Goal: Task Accomplishment & Management: Manage account settings

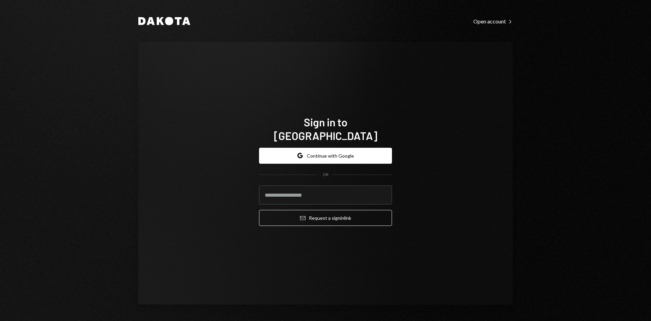
click at [302, 148] on button "Google Continue with Google" at bounding box center [325, 156] width 133 height 16
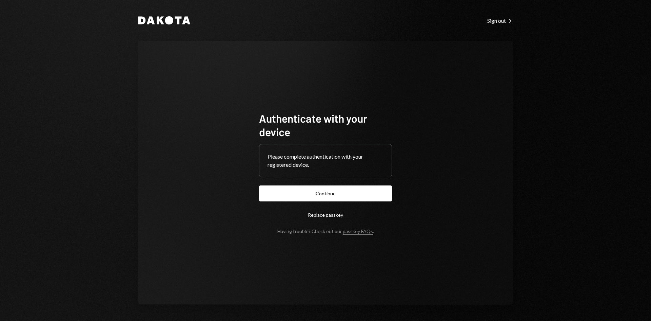
click at [346, 188] on button "Continue" at bounding box center [325, 193] width 133 height 16
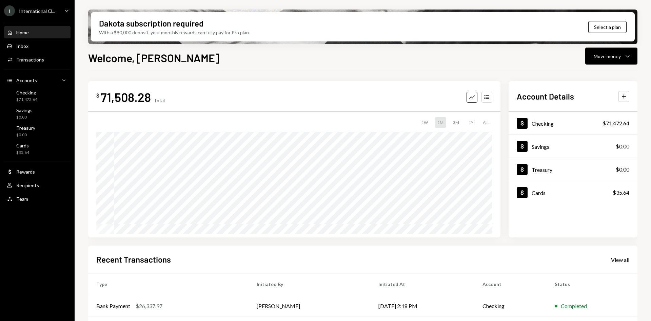
click at [49, 11] on div "International Cl..." at bounding box center [37, 11] width 36 height 6
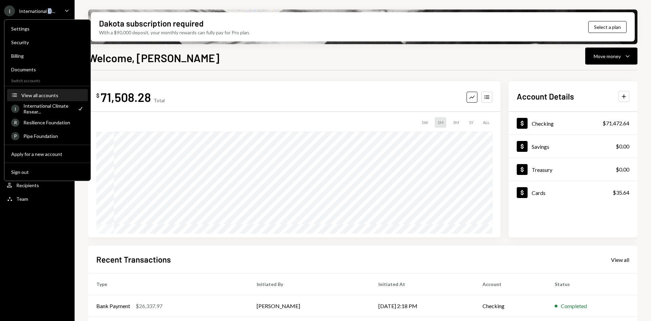
click at [55, 94] on div "View all accounts" at bounding box center [52, 95] width 62 height 6
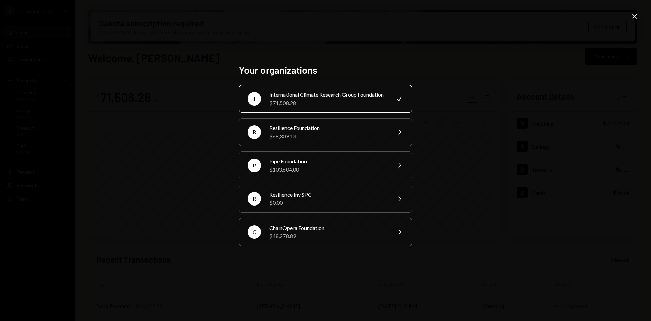
click at [632, 16] on icon "Close" at bounding box center [635, 16] width 8 height 8
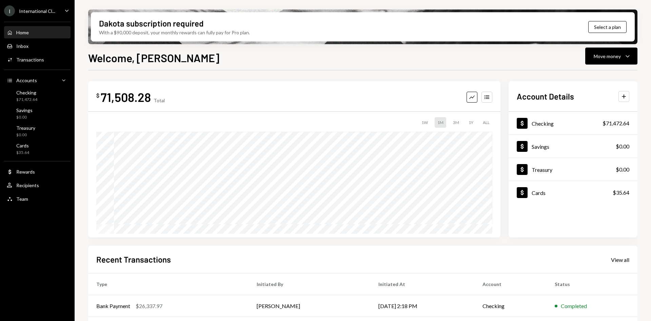
drag, startPoint x: 283, startPoint y: 59, endPoint x: 275, endPoint y: 51, distance: 11.8
click at [281, 56] on div "Welcome, [PERSON_NAME] Move money Caret Down" at bounding box center [363, 57] width 550 height 15
